Goal: Transaction & Acquisition: Purchase product/service

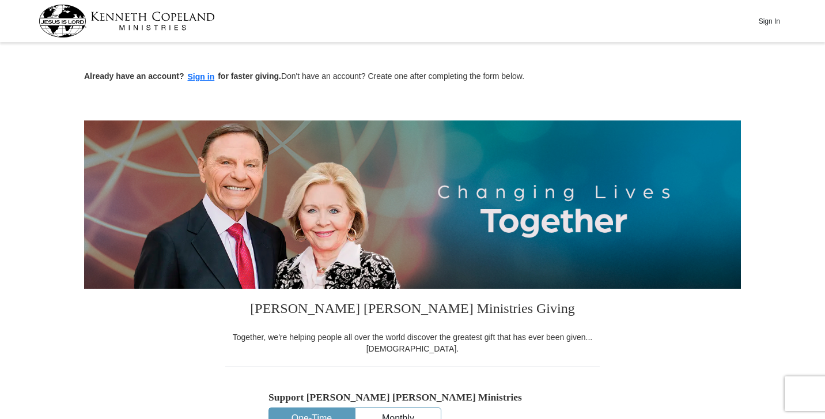
click at [727, 81] on p "Already have an account? Sign in for faster giving. Don't have an account? Crea…" at bounding box center [412, 76] width 657 height 13
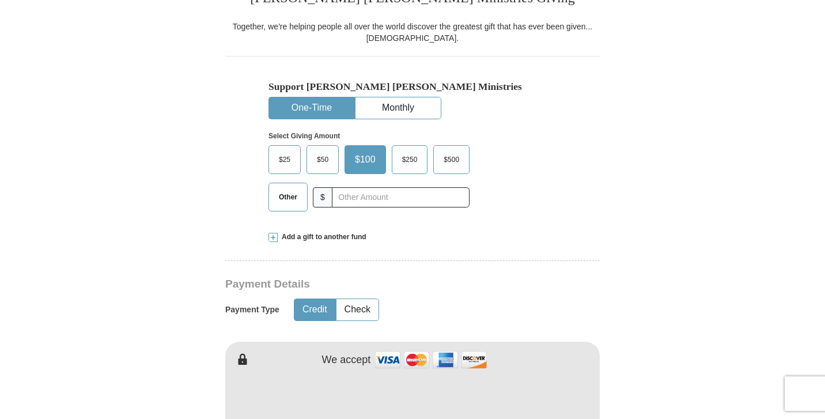
scroll to position [313, 0]
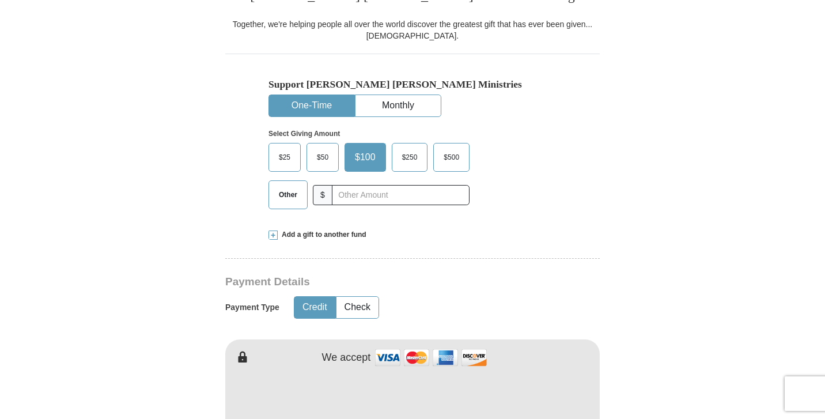
click at [287, 195] on span "Other" at bounding box center [288, 194] width 30 height 17
click at [0, 0] on input "Other" at bounding box center [0, 0] width 0 height 0
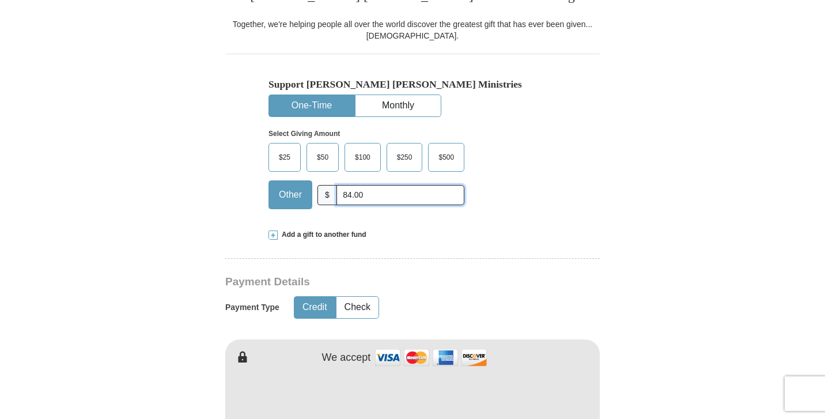
type input "84.00"
click at [273, 236] on span at bounding box center [272, 234] width 9 height 9
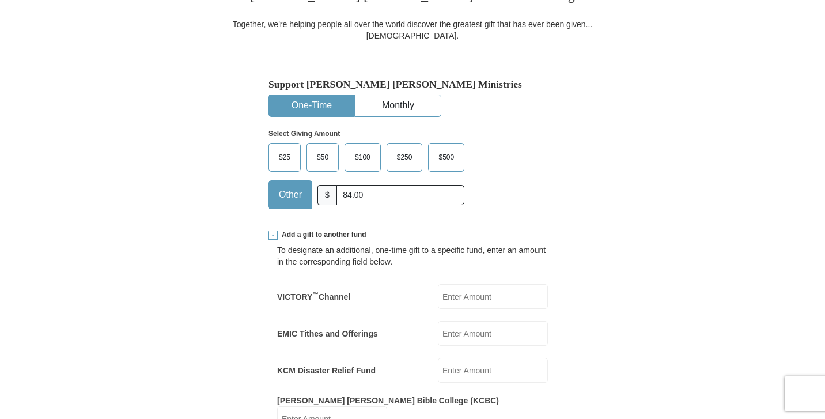
click at [462, 330] on input "EMIC Tithes and Offerings" at bounding box center [493, 333] width 110 height 25
type input "8"
type input "84.00"
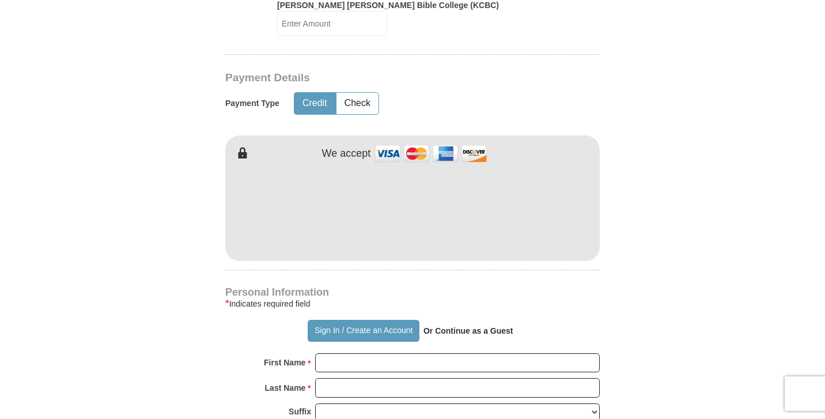
scroll to position [696, 0]
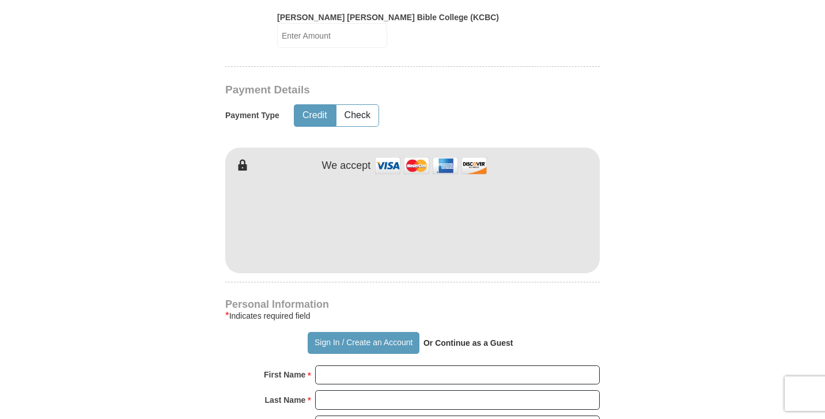
click at [645, 184] on form "Already have an account? Sign in for faster giving. Don't have an account? Crea…" at bounding box center [412, 161] width 657 height 1623
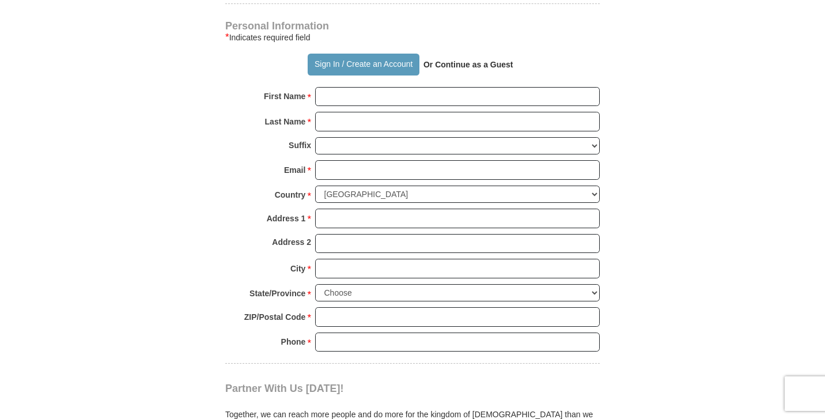
scroll to position [970, 0]
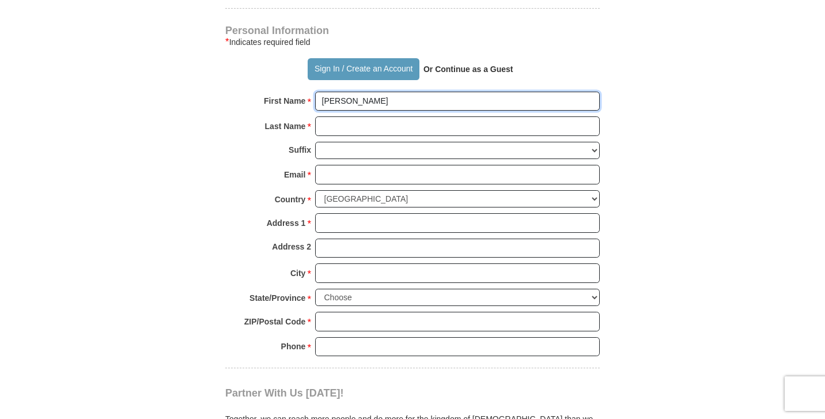
type input "[PERSON_NAME]"
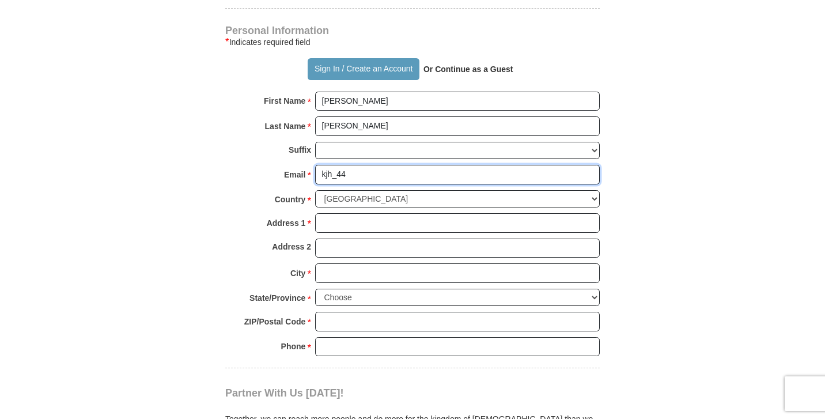
click at [590, 165] on input "kjh_44" at bounding box center [457, 175] width 285 height 20
type input "[EMAIL_ADDRESS][DOMAIN_NAME]"
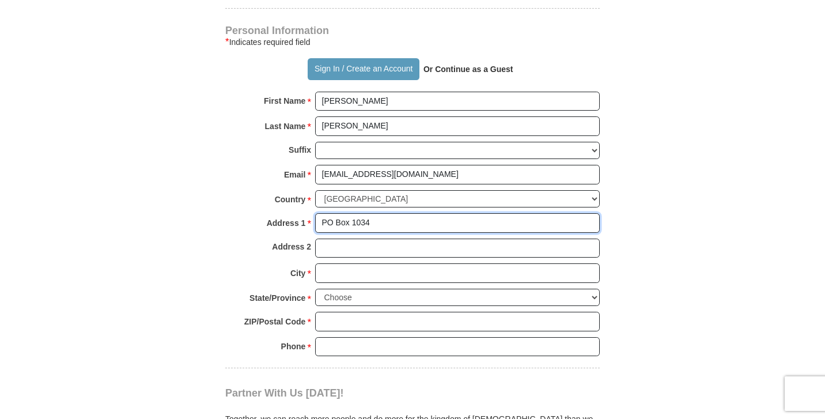
type input "PO Box 1034"
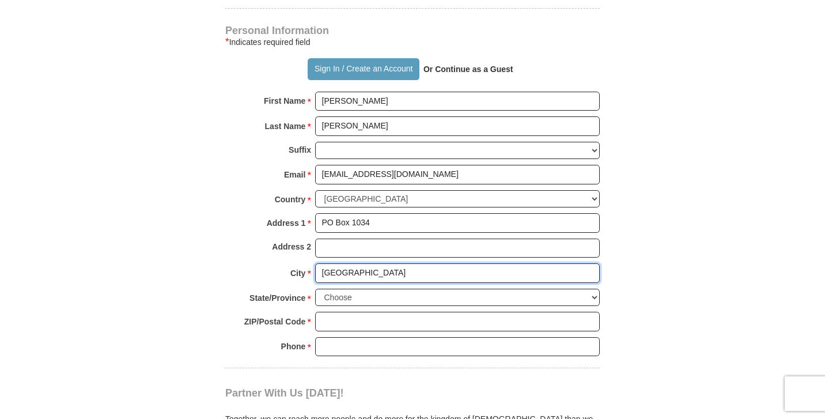
type input "[GEOGRAPHIC_DATA]"
select select "[GEOGRAPHIC_DATA]"
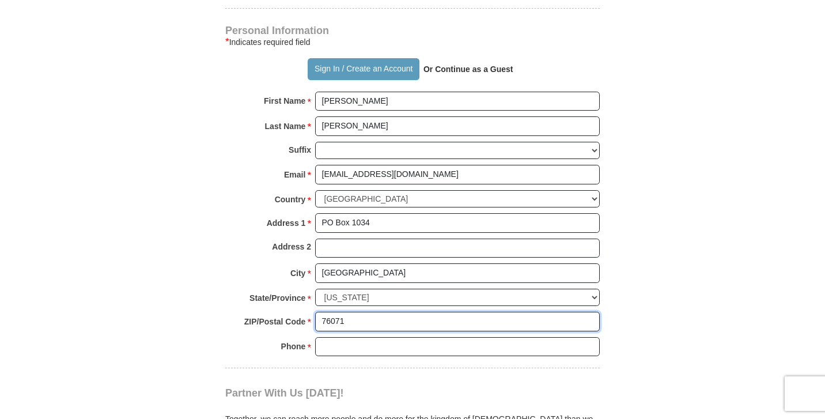
type input "76071"
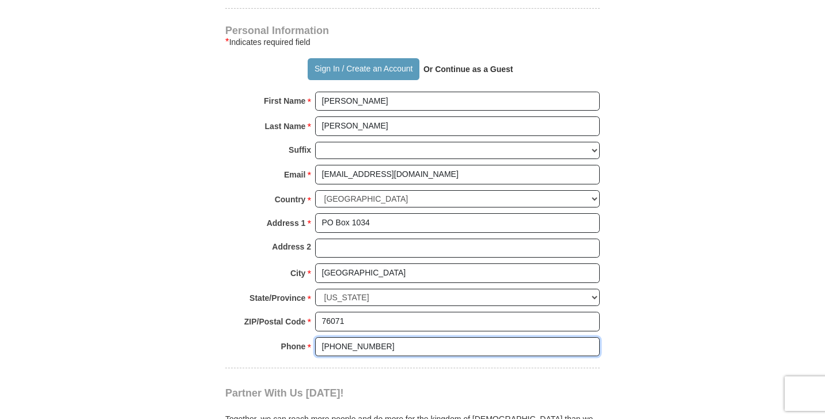
type input "[PHONE_NUMBER]"
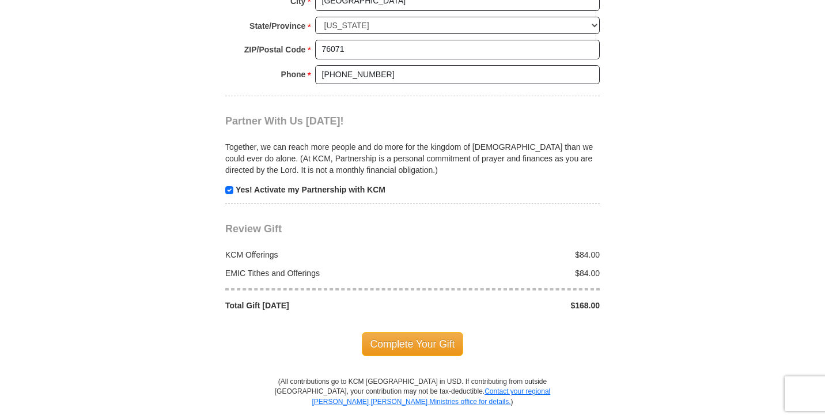
scroll to position [1255, 0]
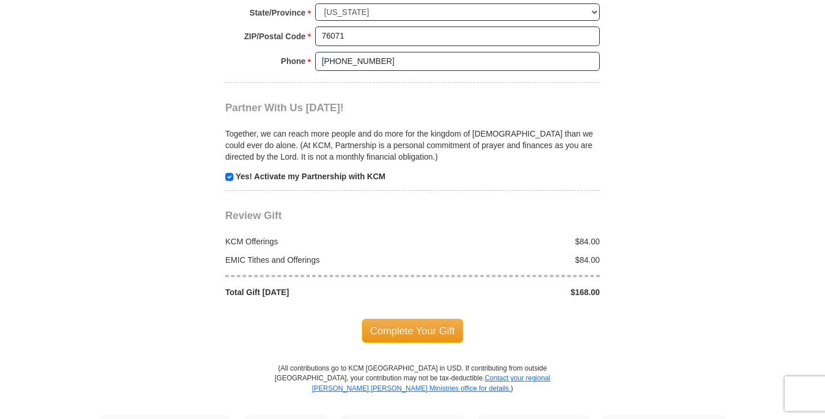
click at [226, 173] on input "checkbox" at bounding box center [229, 177] width 8 height 8
checkbox input "false"
click at [406, 319] on span "Complete Your Gift" at bounding box center [413, 331] width 102 height 24
